Goal: Navigation & Orientation: Find specific page/section

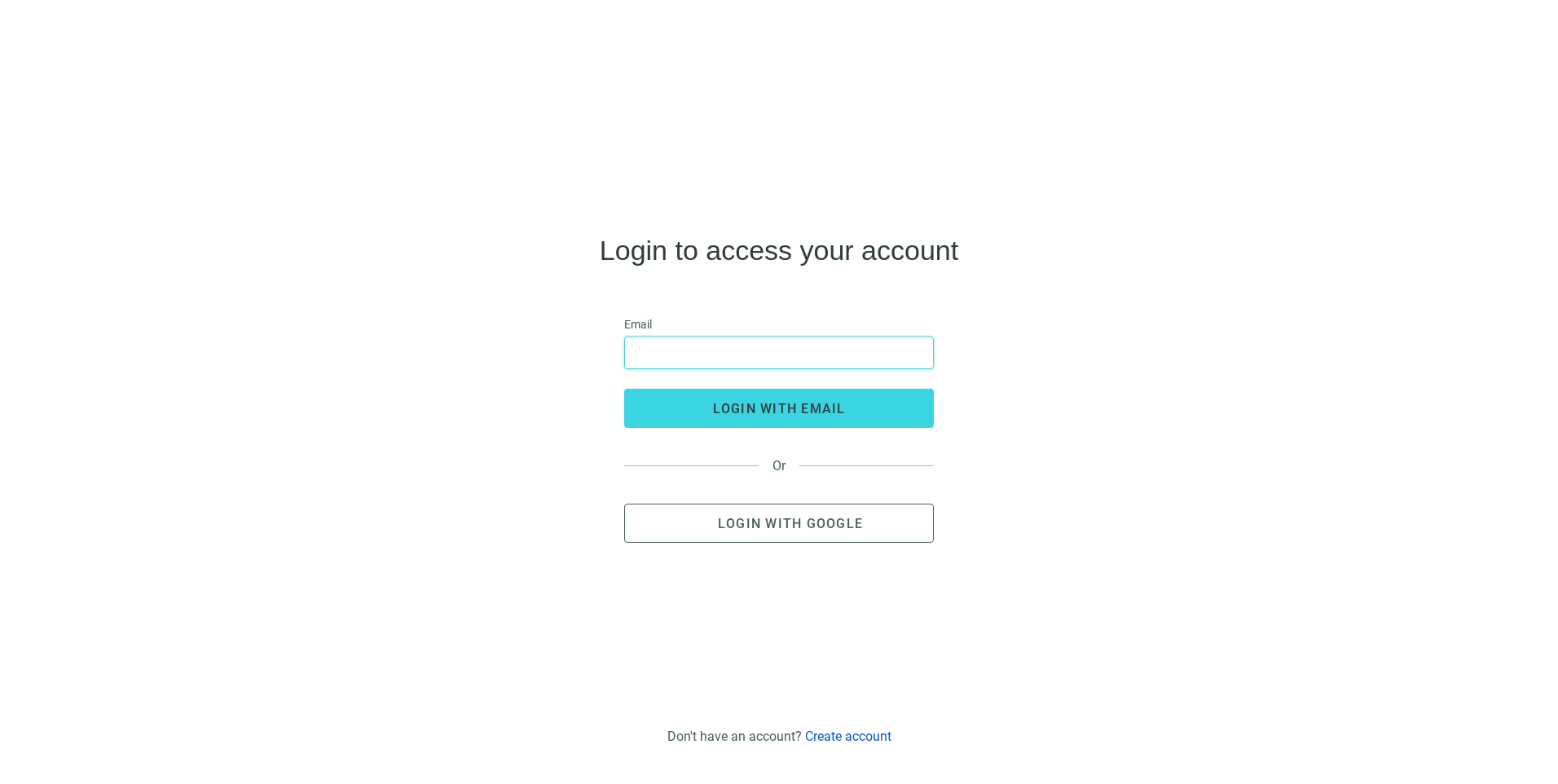
click at [748, 342] on input "email" at bounding box center [778, 353] width 288 height 31
type input "**********"
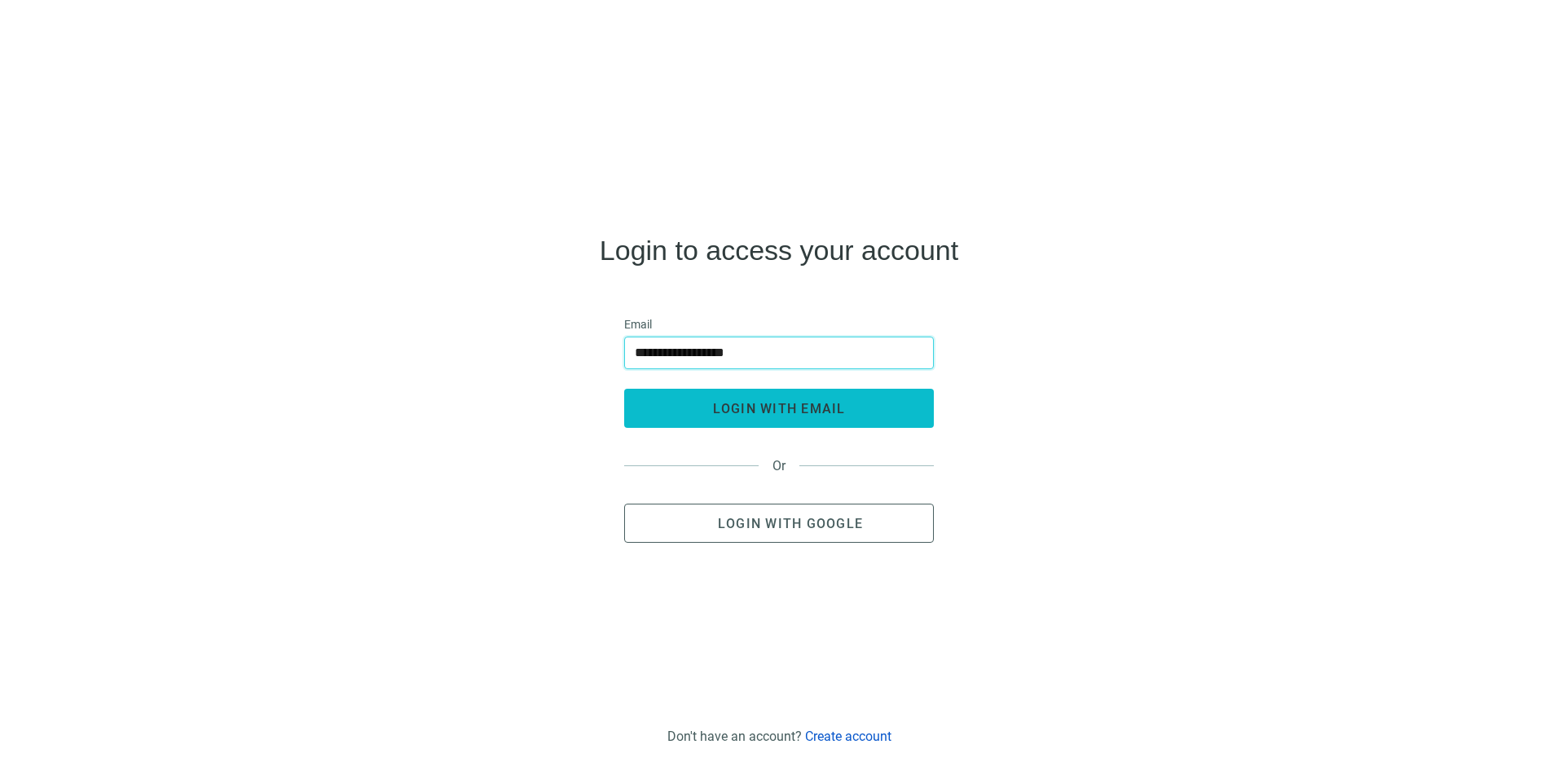
click at [692, 405] on button "login with email" at bounding box center [779, 408] width 310 height 39
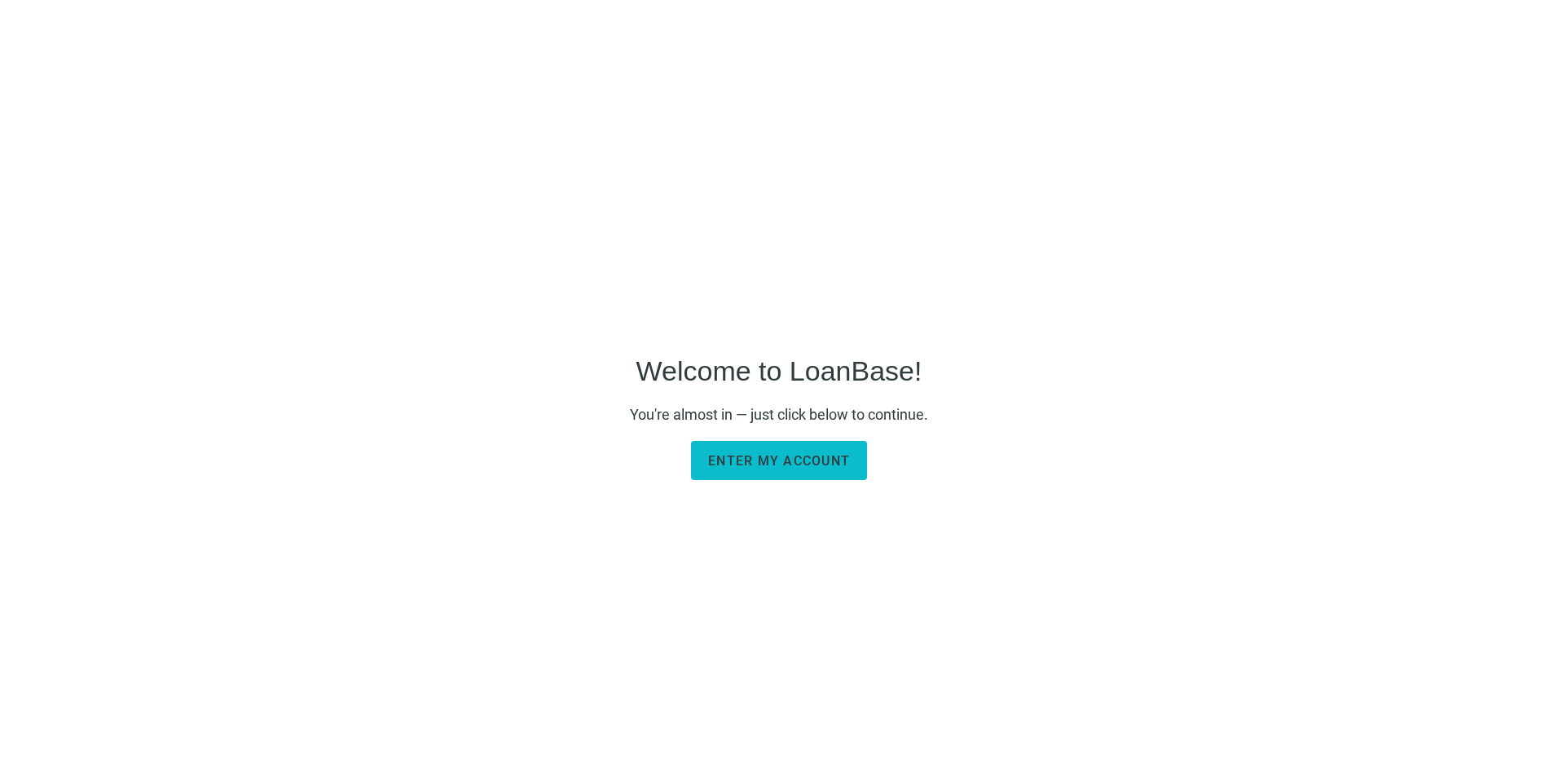
click at [769, 465] on span "Enter my account" at bounding box center [779, 460] width 142 height 15
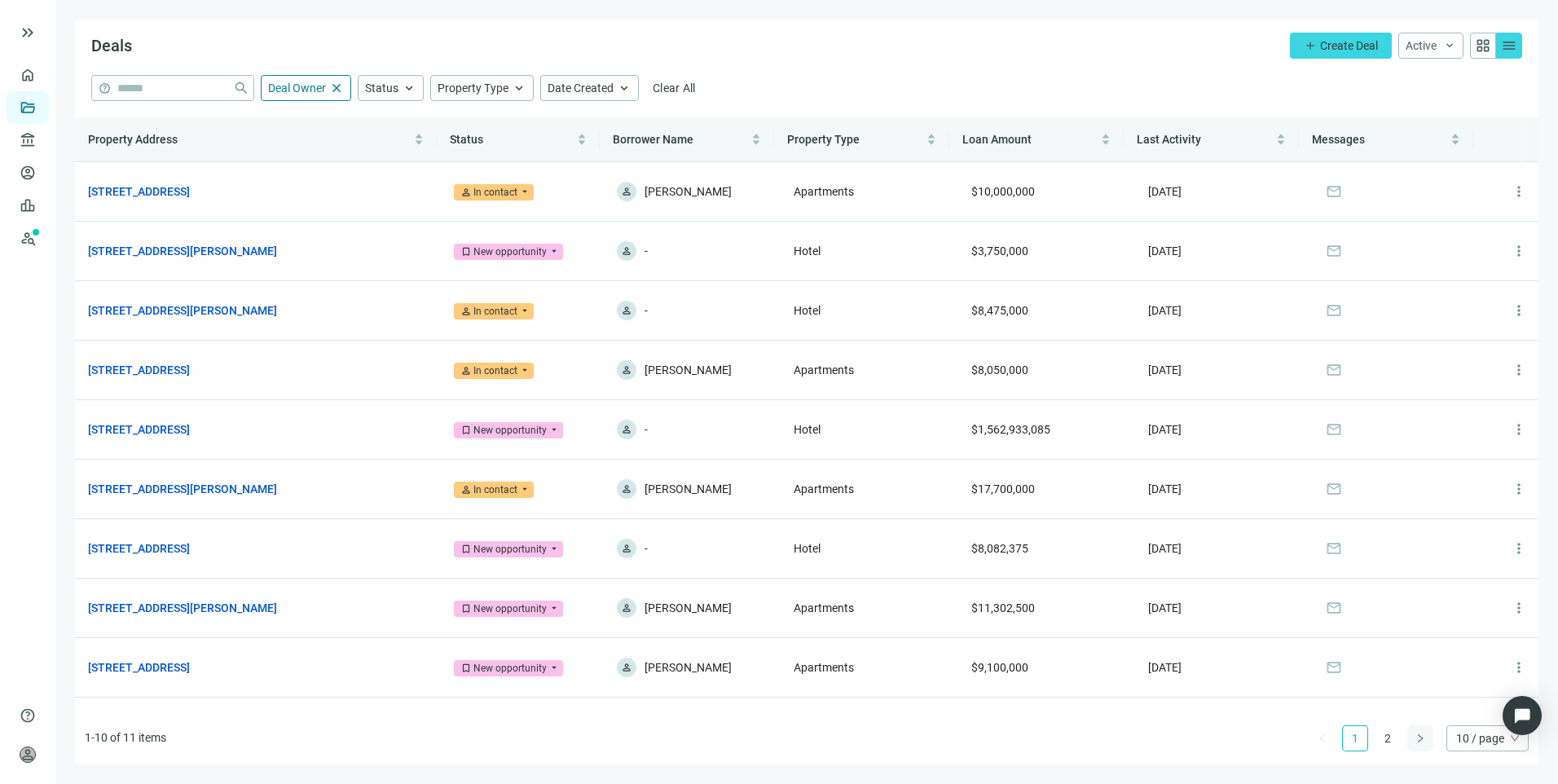
click at [1424, 739] on icon "right" at bounding box center [1419, 738] width 9 height 9
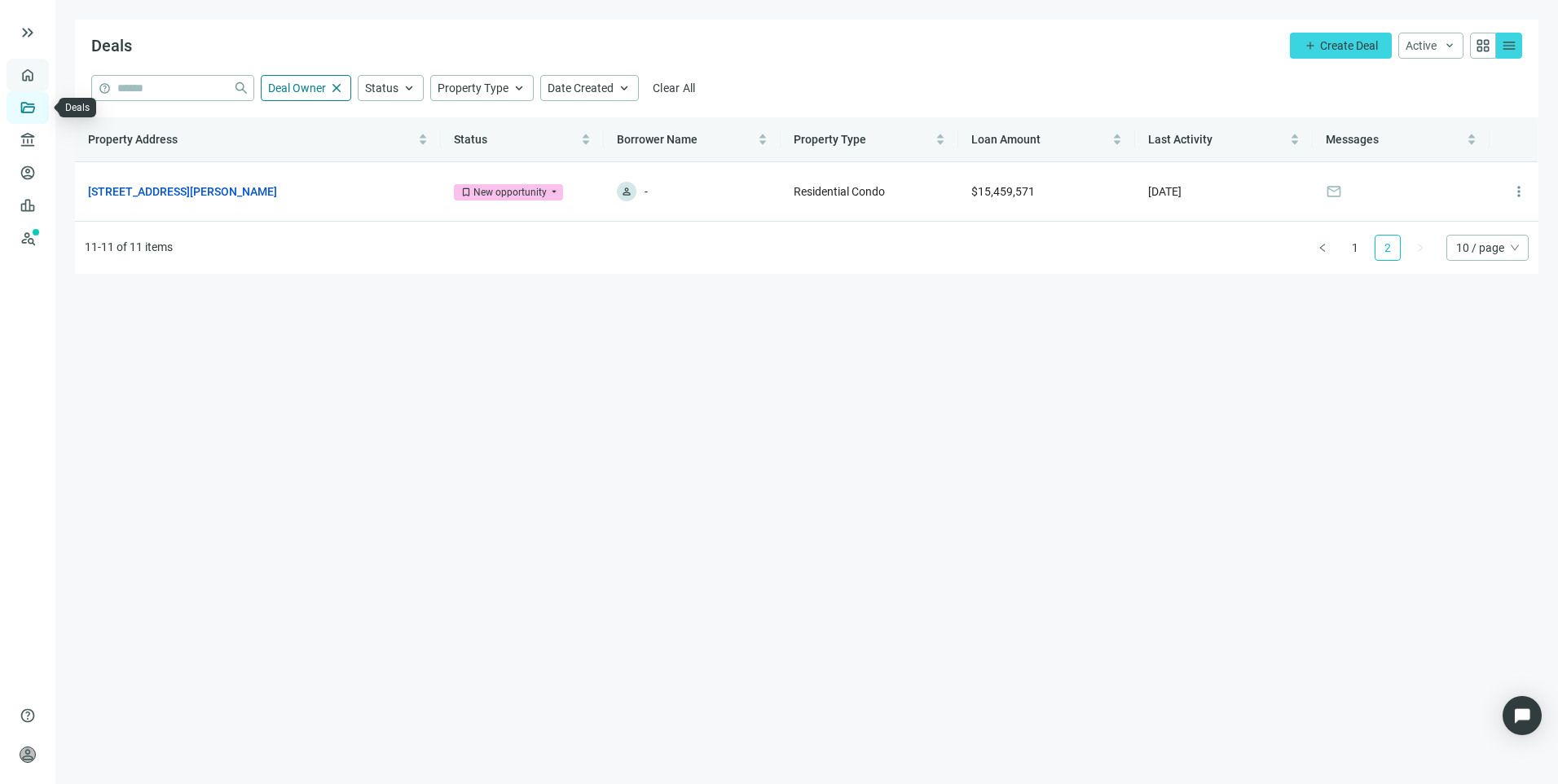
click at [41, 80] on link "Overview" at bounding box center [65, 74] width 48 height 13
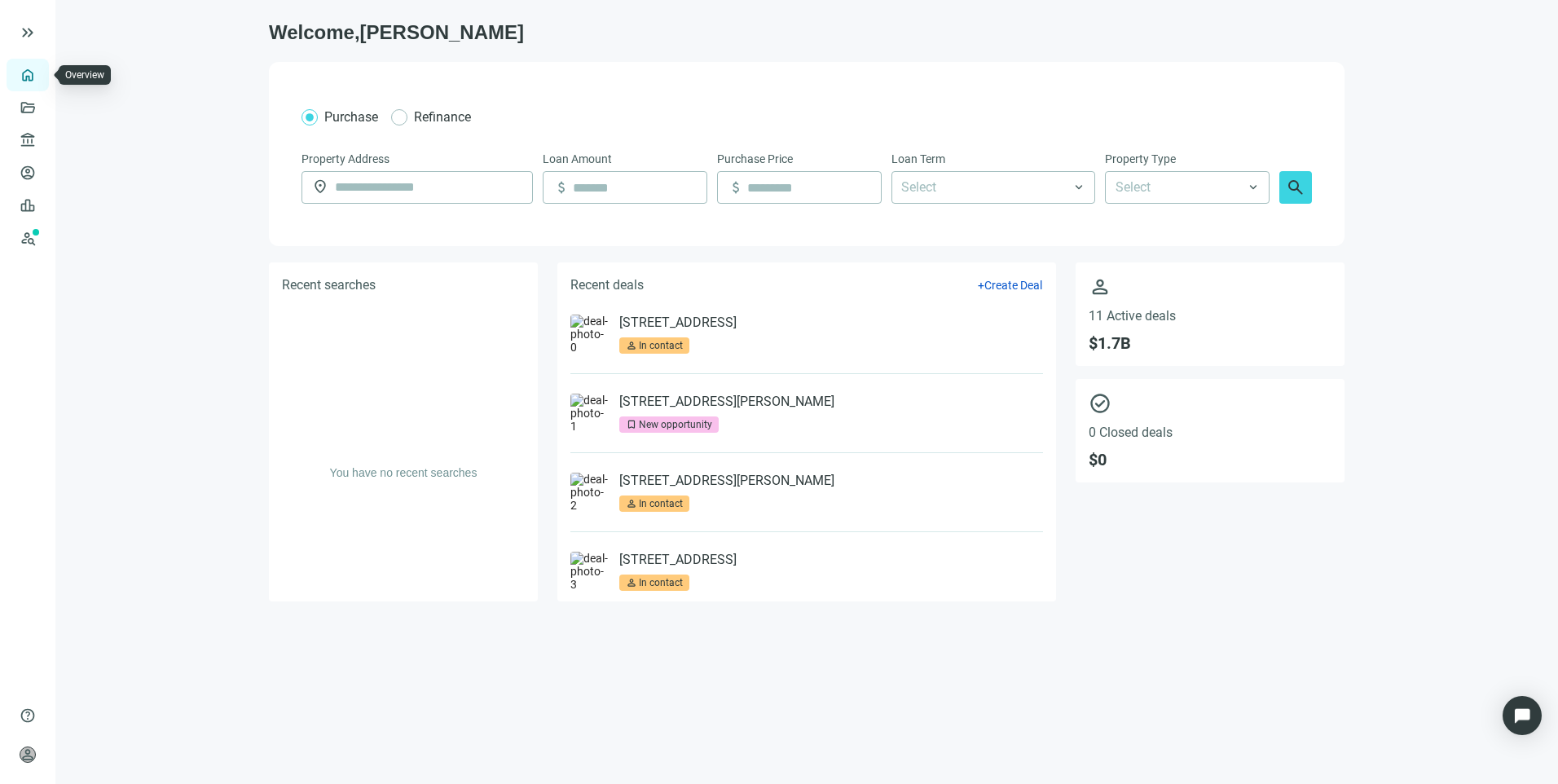
click at [41, 81] on link "Overview" at bounding box center [65, 74] width 48 height 13
click at [41, 107] on link "Deals" at bounding box center [56, 107] width 29 height 13
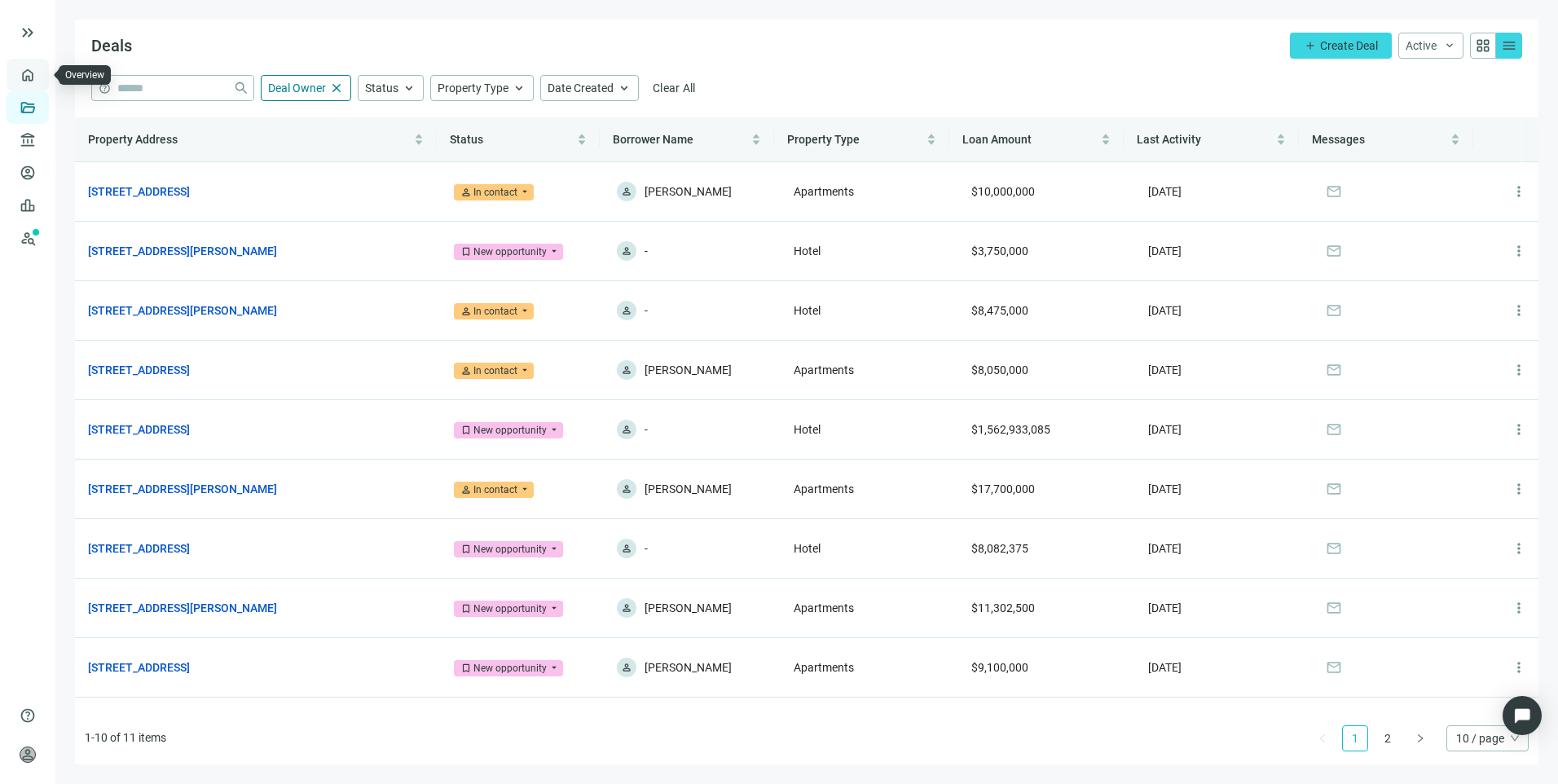
click at [41, 78] on link "Overview" at bounding box center [65, 74] width 48 height 13
